Goal: Task Accomplishment & Management: Use online tool/utility

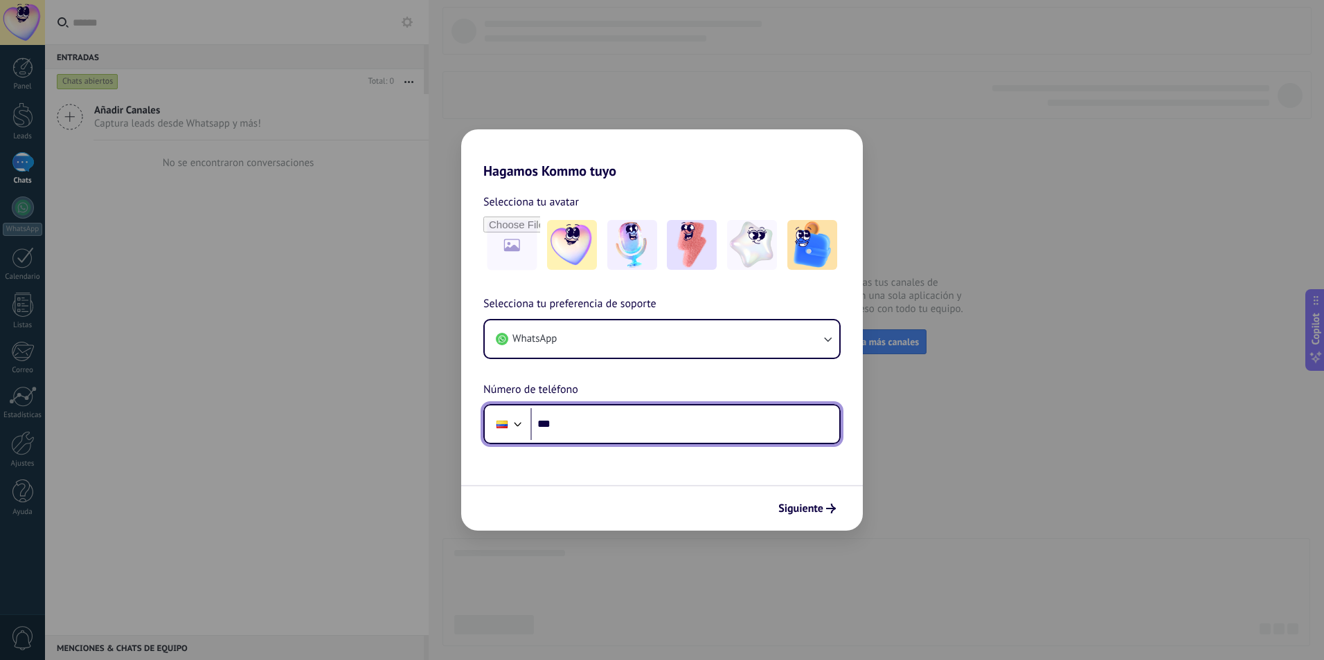
click at [603, 420] on input "***" at bounding box center [684, 424] width 309 height 32
type input "**********"
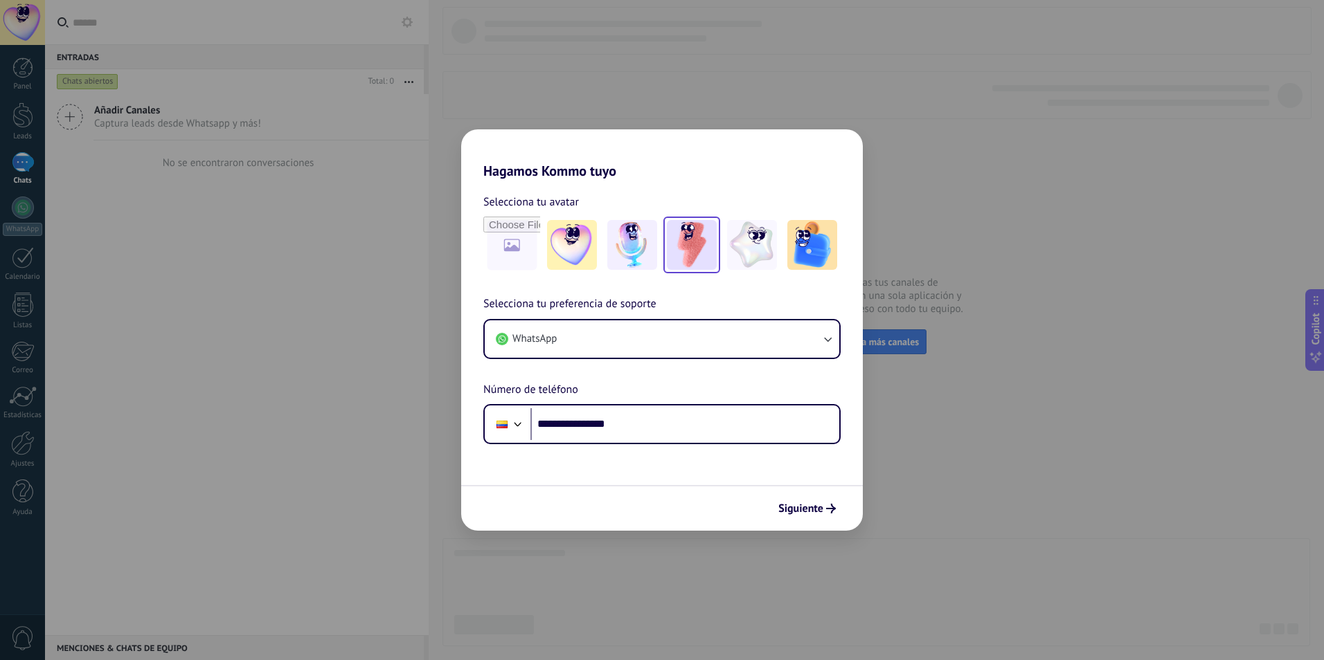
click at [696, 253] on img at bounding box center [692, 245] width 50 height 50
click at [799, 510] on span "Siguiente" at bounding box center [800, 509] width 45 height 10
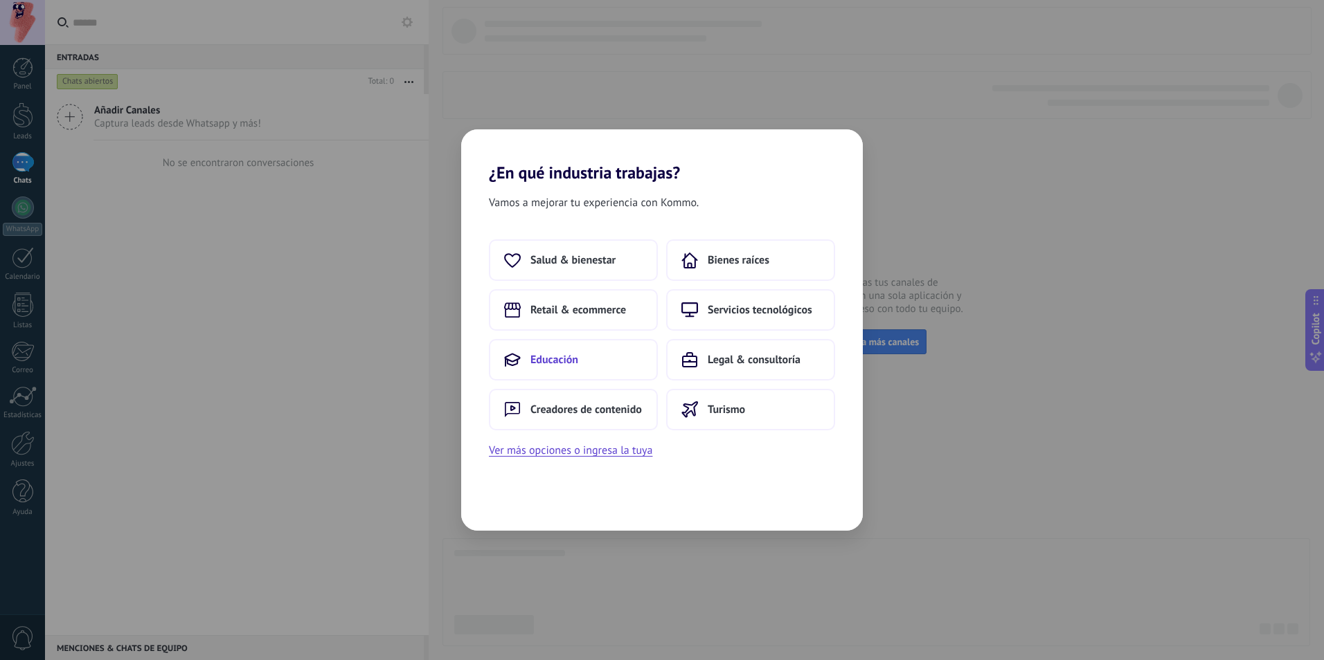
click at [539, 363] on span "Educación" at bounding box center [554, 360] width 48 height 14
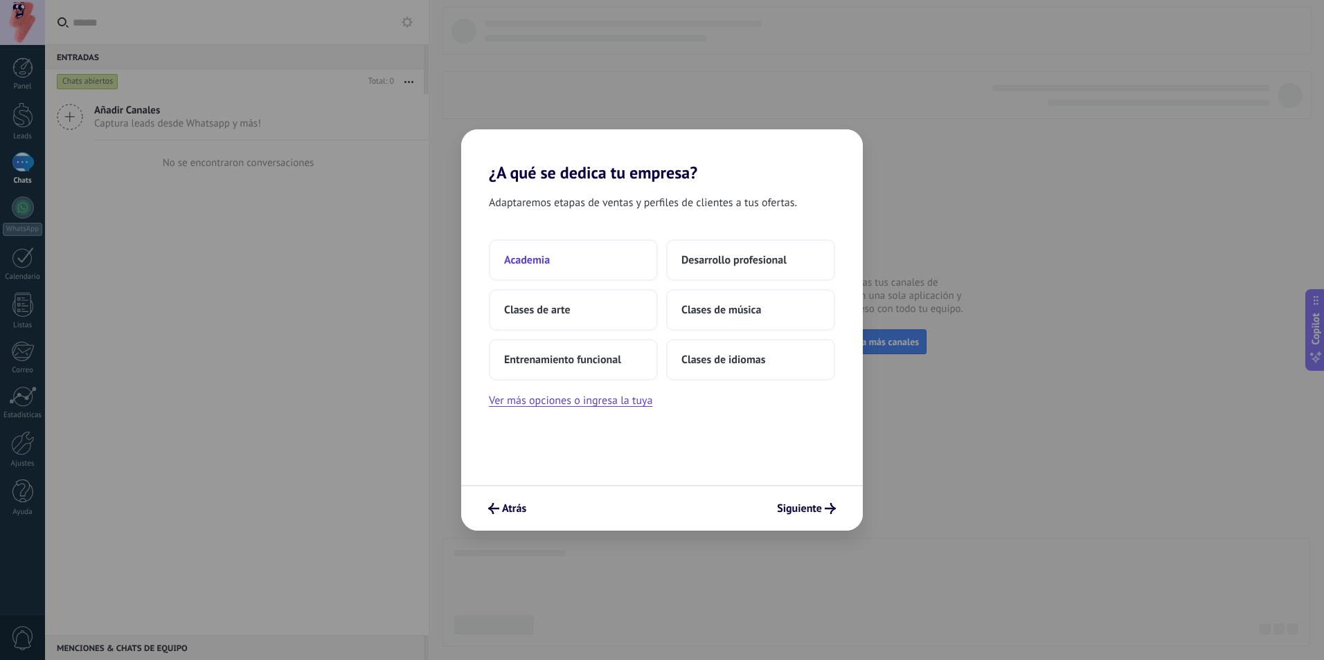
click at [572, 263] on button "Academia" at bounding box center [573, 261] width 169 height 42
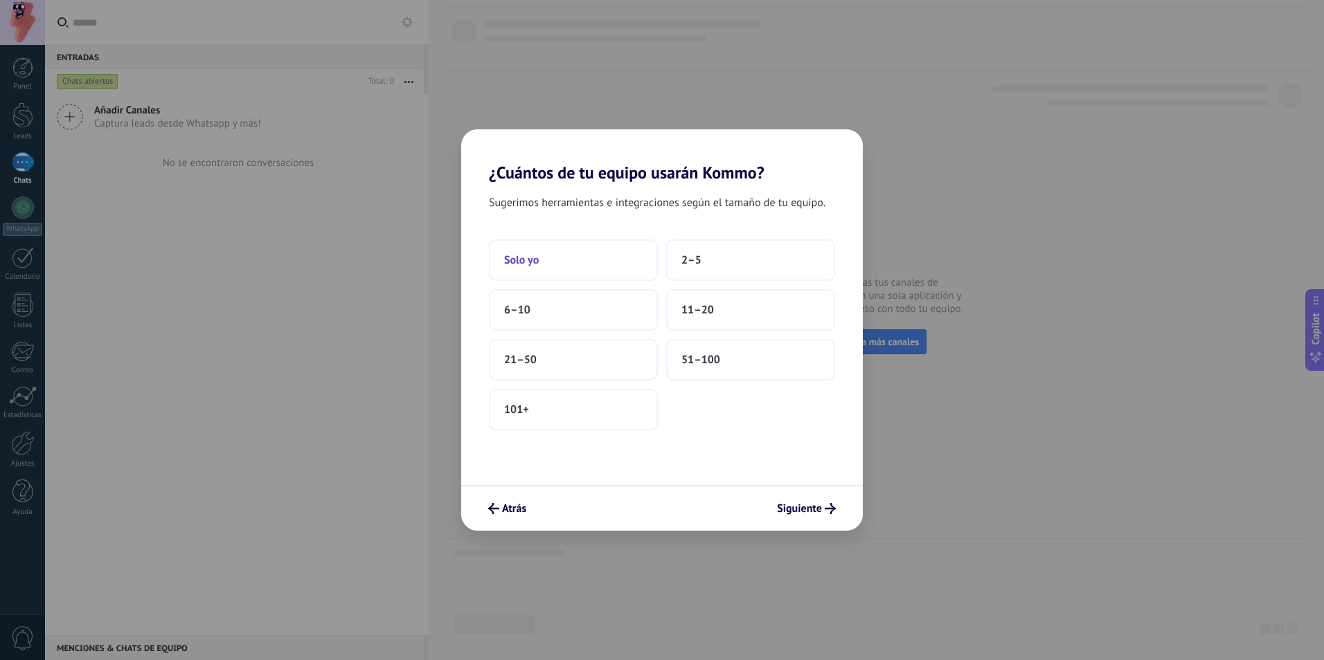
click at [561, 259] on button "Solo yo" at bounding box center [573, 261] width 169 height 42
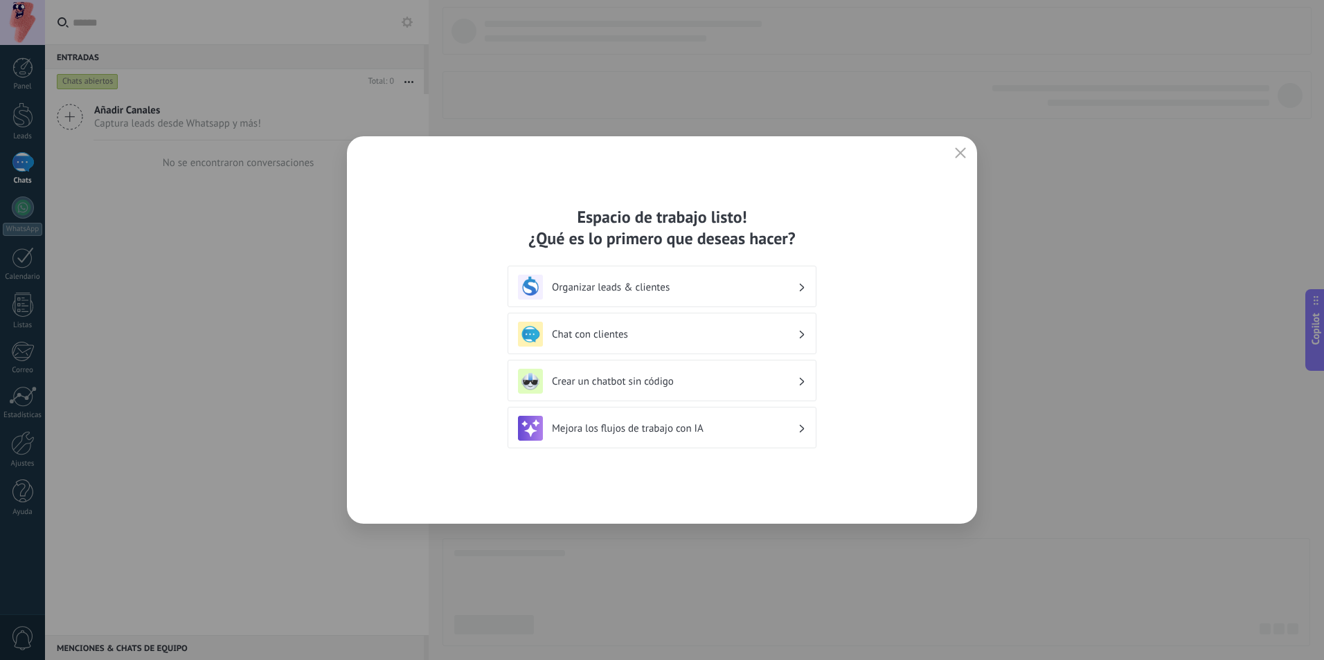
click at [596, 336] on h3 "Chat con clientes" at bounding box center [675, 334] width 246 height 13
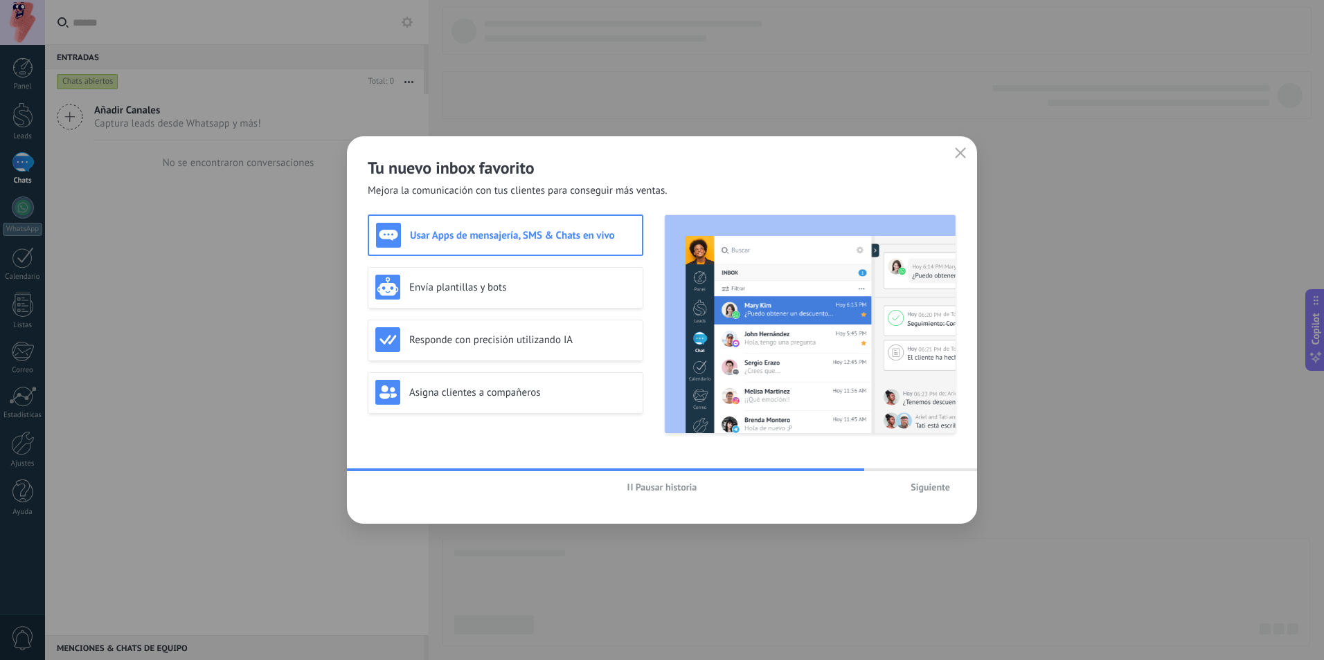
click at [500, 231] on h3 "Usar Apps de mensajería, SMS & Chats en vivo" at bounding box center [522, 235] width 225 height 13
click at [514, 287] on h3 "Envía plantillas y bots" at bounding box center [522, 287] width 226 height 13
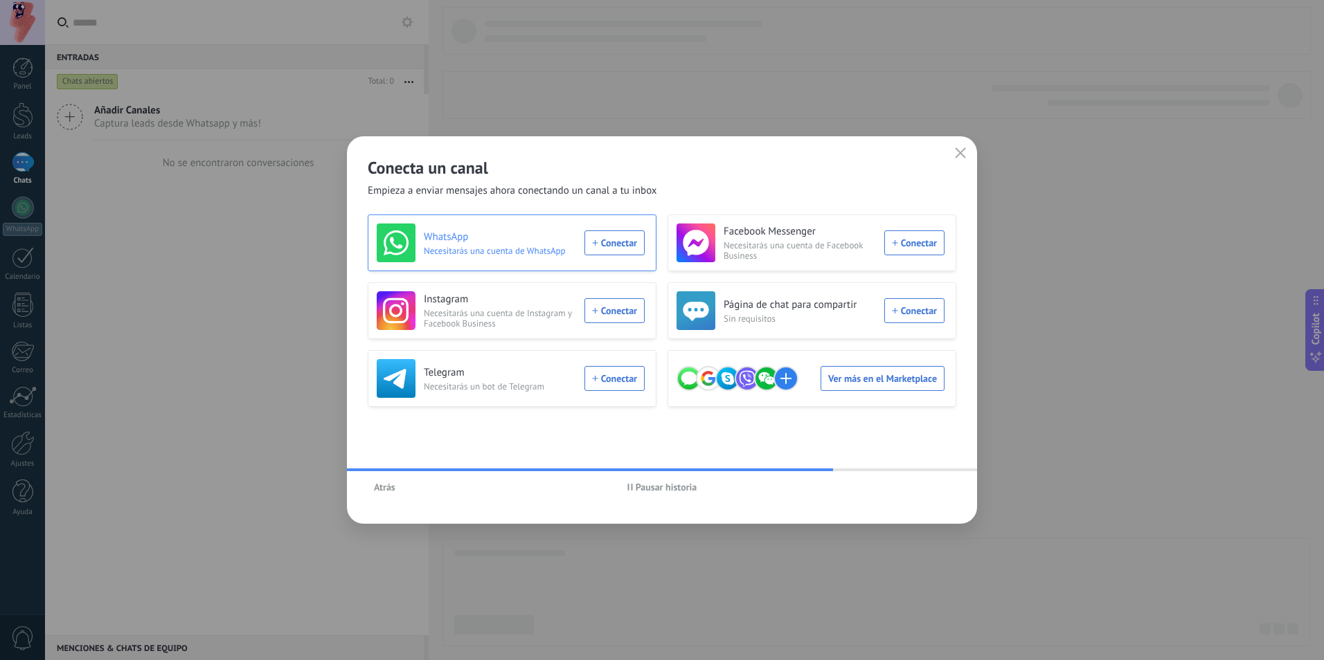
click at [484, 237] on h3 "WhatsApp" at bounding box center [500, 238] width 152 height 14
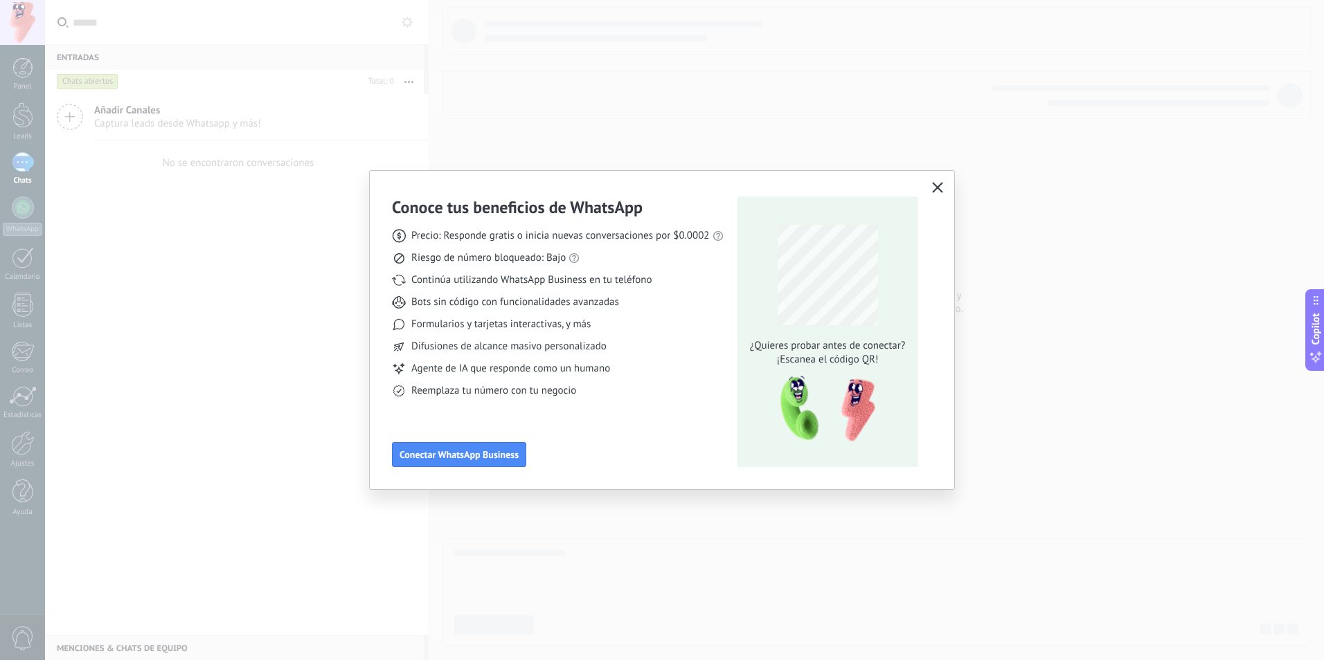
click at [937, 187] on icon "button" at bounding box center [937, 187] width 11 height 11
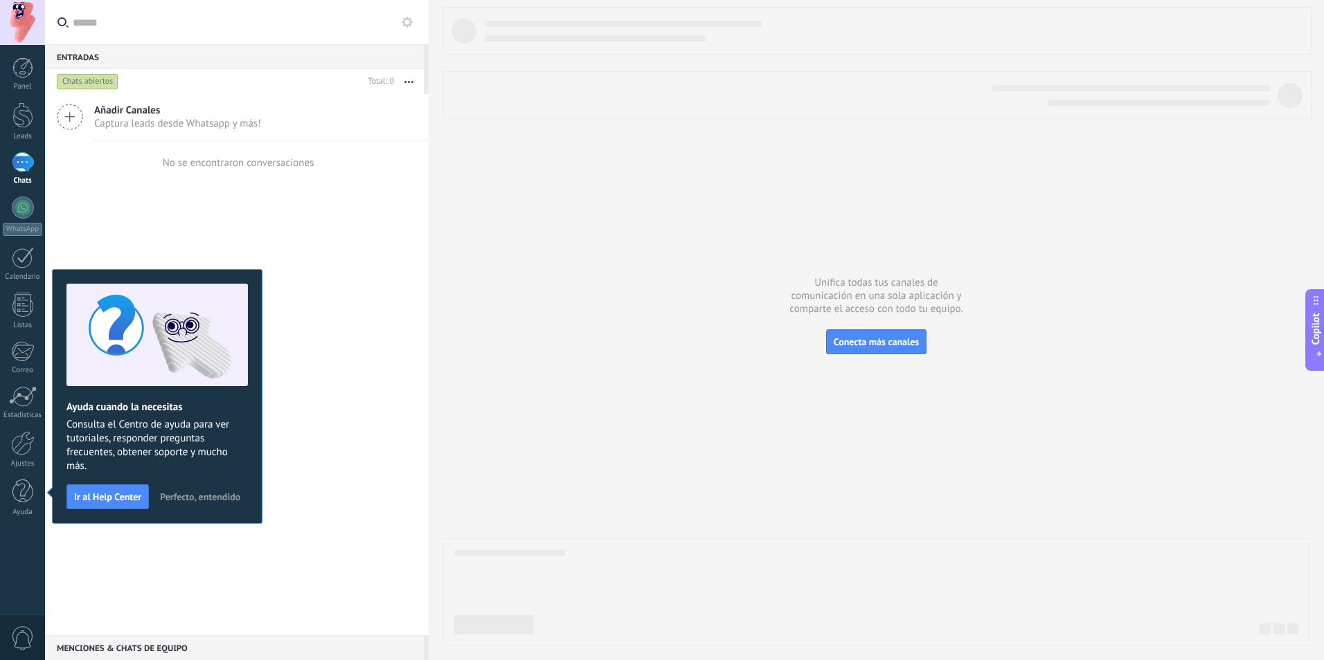
click at [319, 406] on div "Añadir Canales Captura leads desde Whatsapp y más! No se encontraron conversaci…" at bounding box center [236, 364] width 383 height 541
click at [228, 500] on span "Perfecto, entendido" at bounding box center [200, 497] width 80 height 10
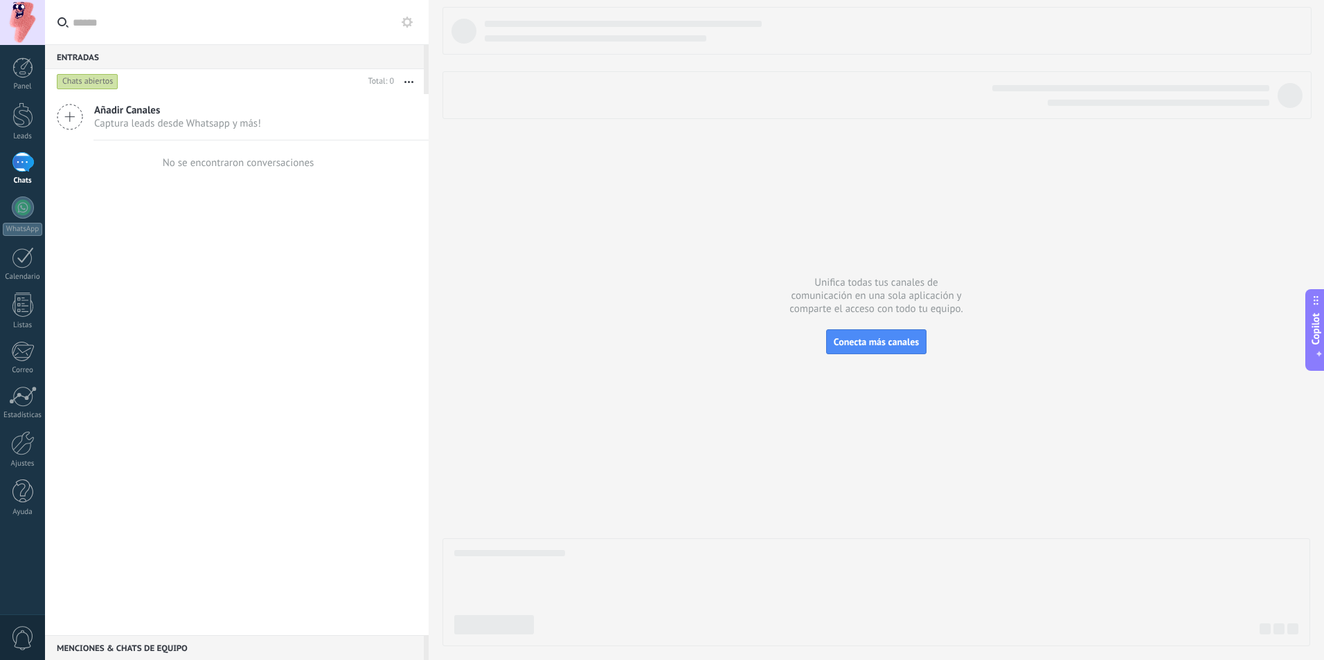
click at [69, 120] on icon at bounding box center [70, 117] width 26 height 26
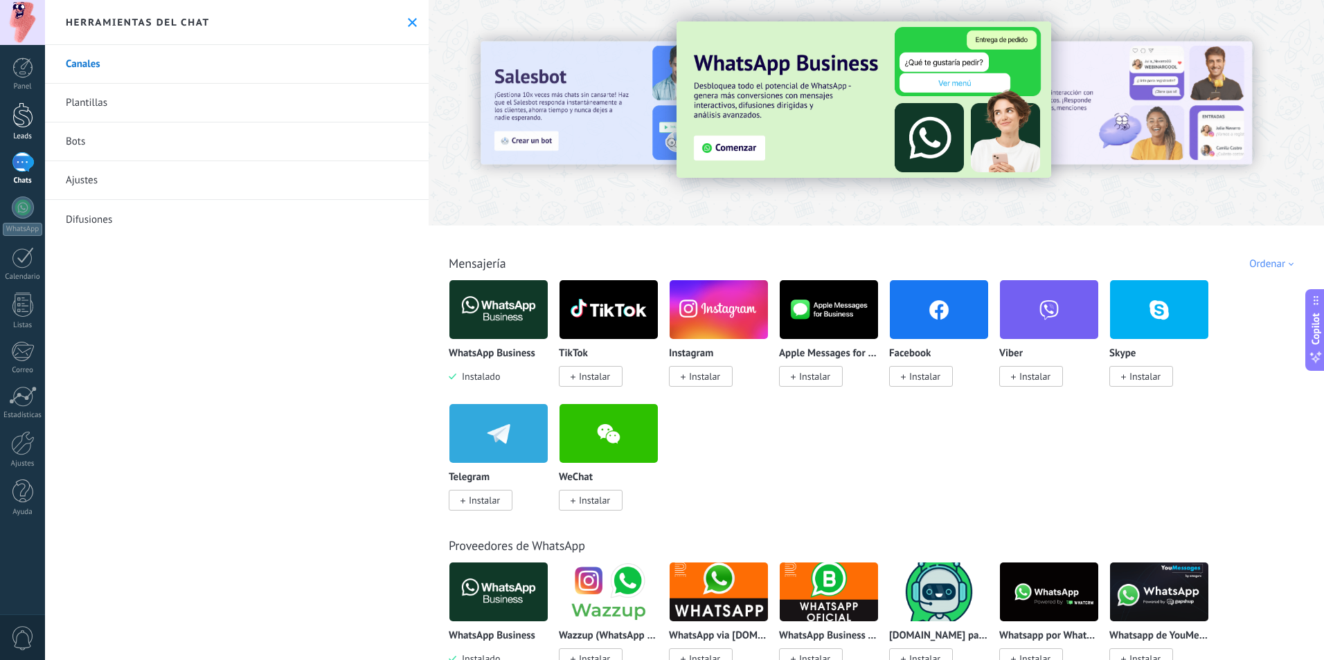
drag, startPoint x: 19, startPoint y: 162, endPoint x: 19, endPoint y: 116, distance: 45.7
click at [19, 162] on div at bounding box center [23, 162] width 22 height 20
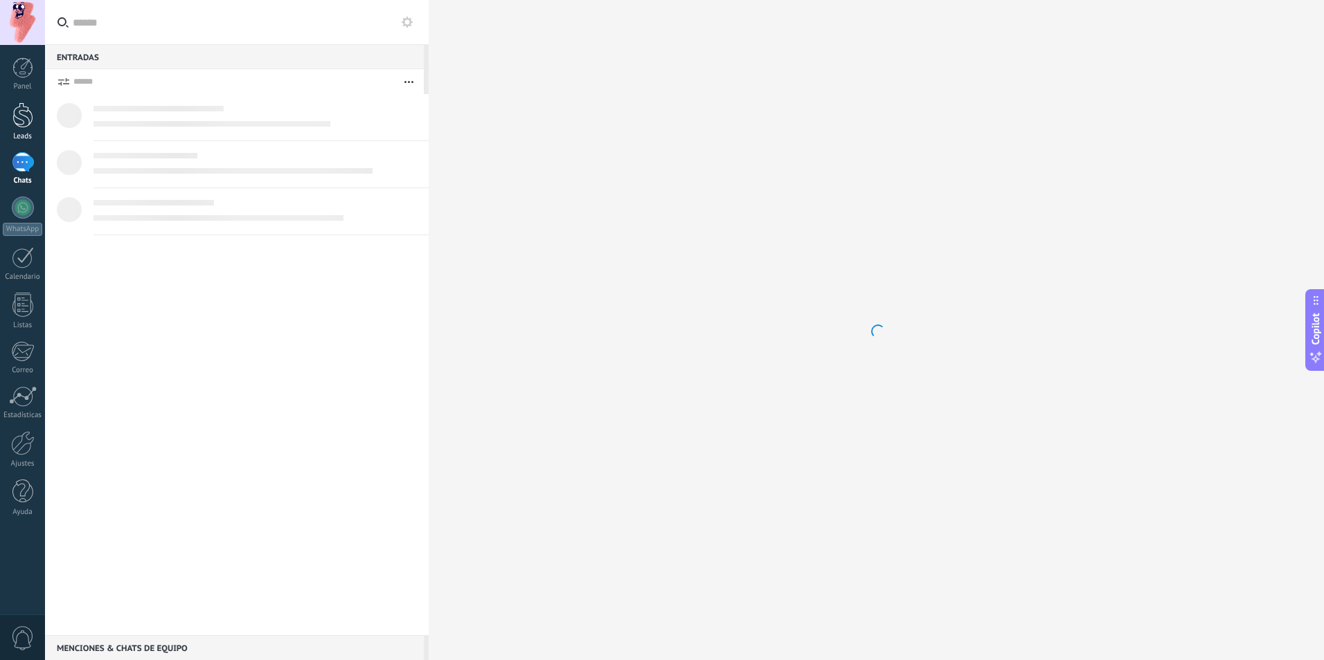
click at [18, 114] on div at bounding box center [22, 115] width 21 height 26
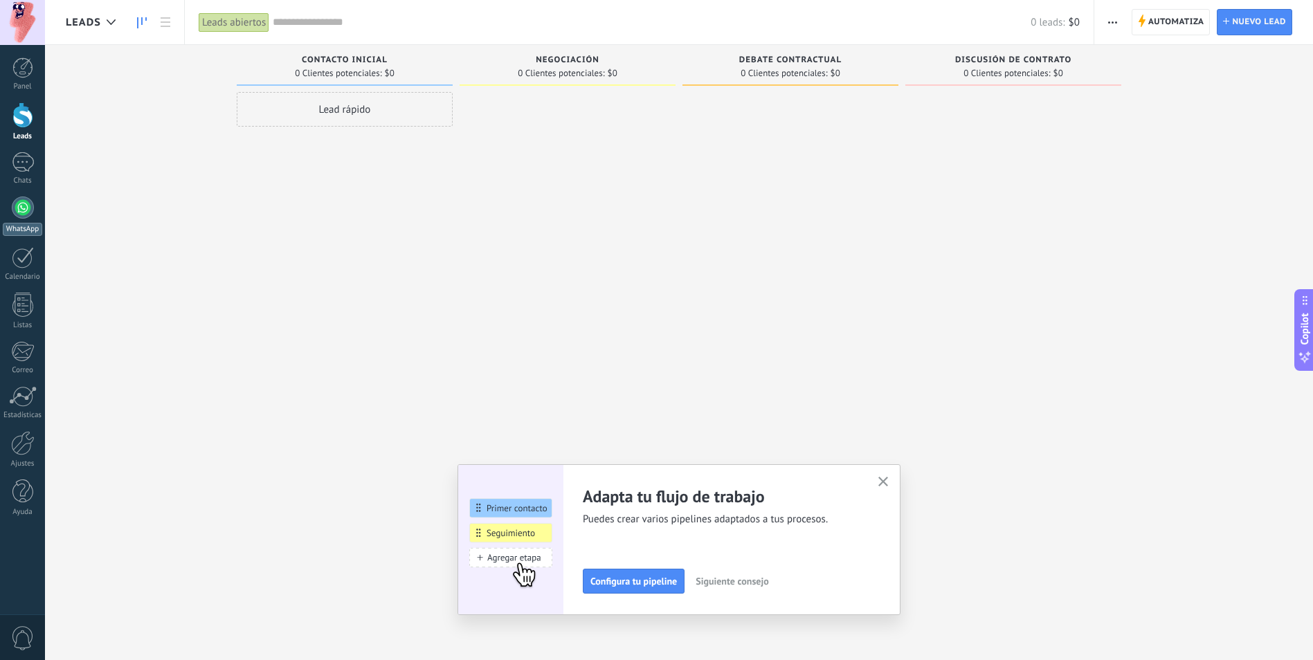
click at [18, 216] on div at bounding box center [23, 208] width 22 height 22
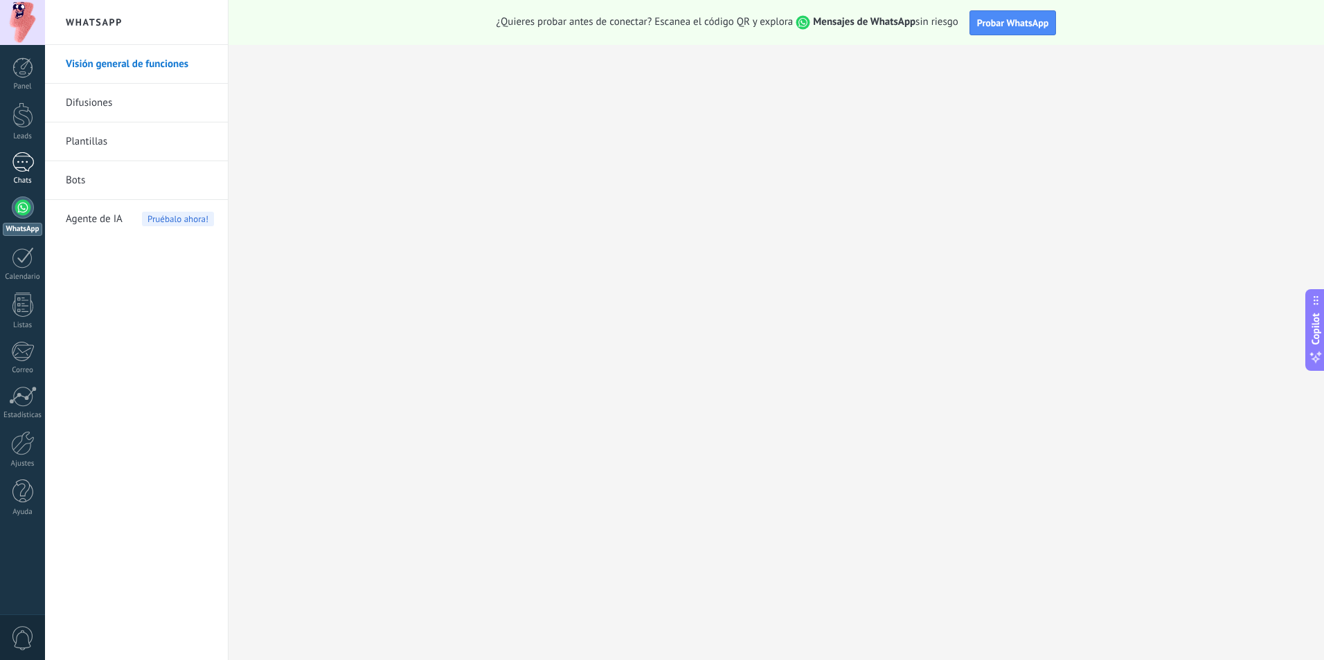
click at [30, 172] on div at bounding box center [23, 162] width 22 height 20
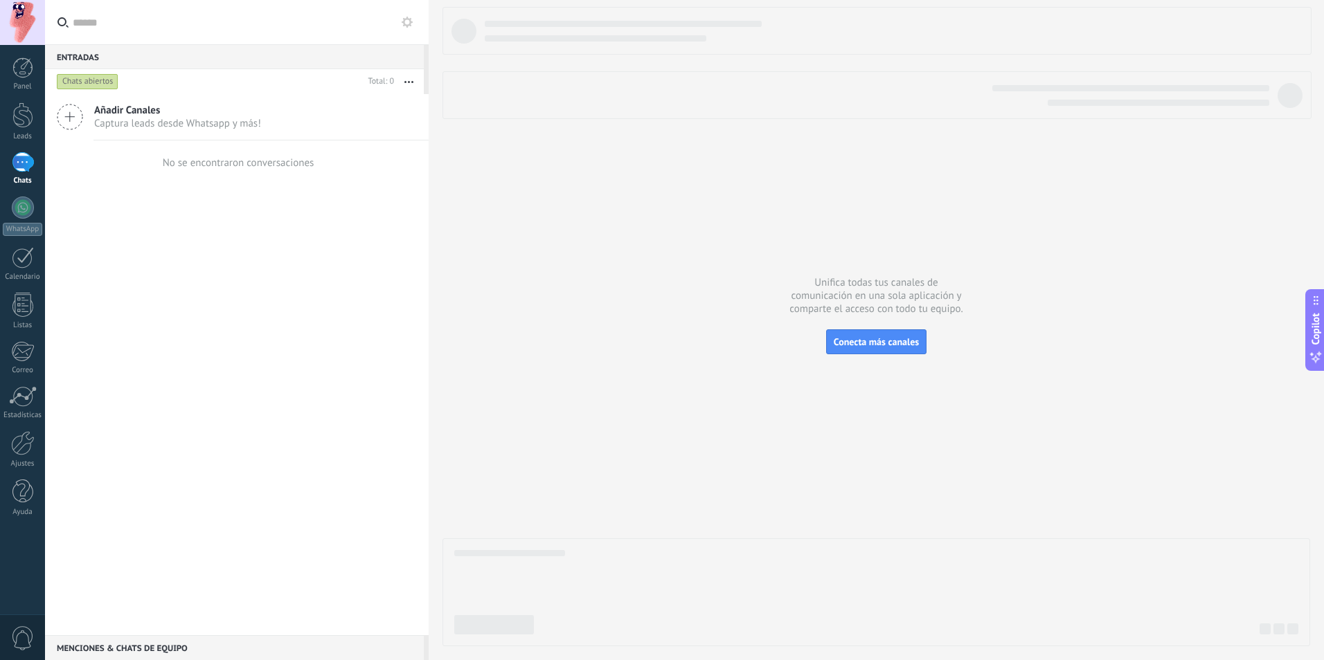
click at [82, 117] on icon at bounding box center [70, 117] width 26 height 26
